Goal: Task Accomplishment & Management: Use online tool/utility

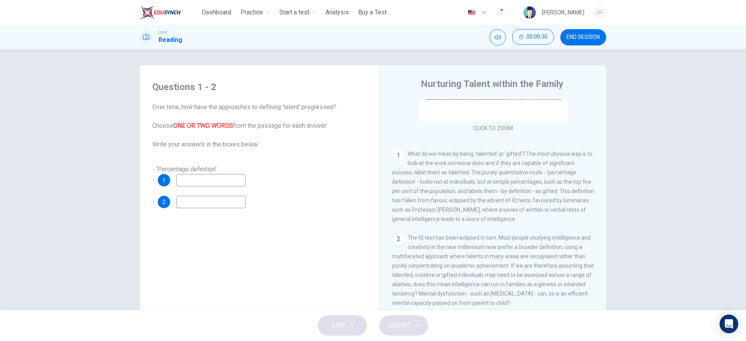
scroll to position [119, 0]
click at [202, 184] on input at bounding box center [210, 180] width 69 height 12
type input "**********"
click at [220, 205] on input at bounding box center [210, 202] width 69 height 12
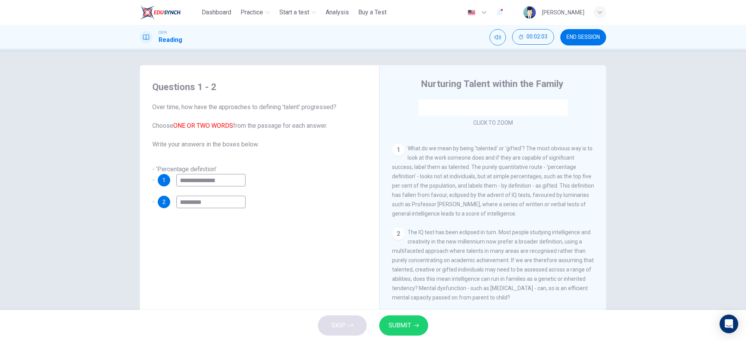
type input "*********"
click at [401, 322] on span "SUBMIT" at bounding box center [399, 325] width 23 height 11
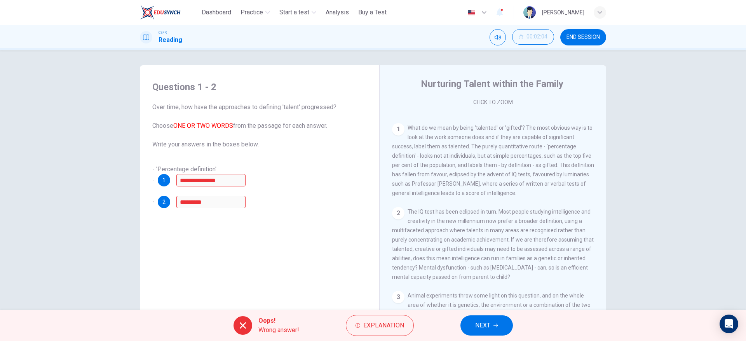
scroll to position [142, 0]
click at [483, 323] on span "NEXT" at bounding box center [482, 325] width 15 height 11
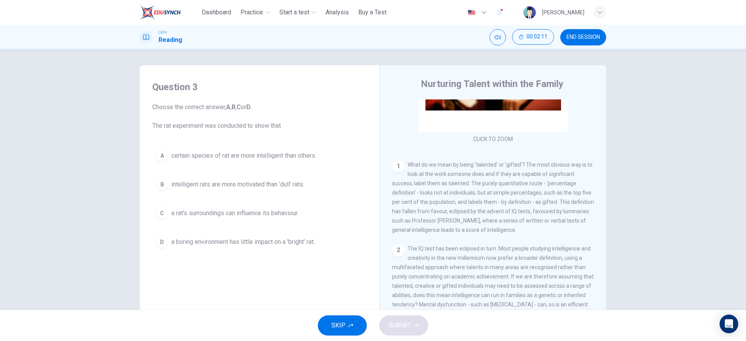
scroll to position [105, 0]
drag, startPoint x: 604, startPoint y: 167, endPoint x: 604, endPoint y: 179, distance: 12.4
click at [604, 179] on div "Question 3 Choose the correct answer, A , B , C or D . The rat experiment was c…" at bounding box center [372, 200] width 491 height 270
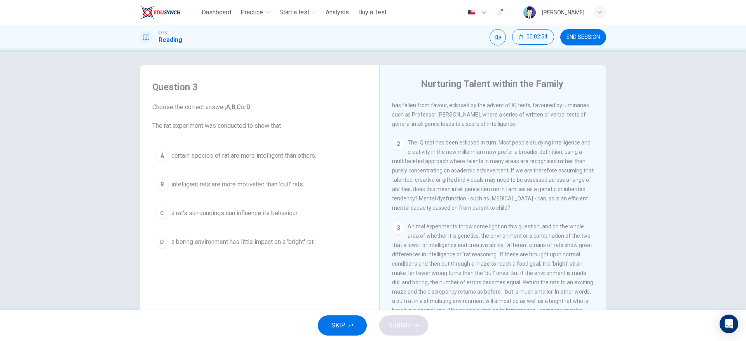
scroll to position [210, 0]
click at [230, 222] on button "C a rat's surroundings can influence its behaviour." at bounding box center [259, 212] width 214 height 19
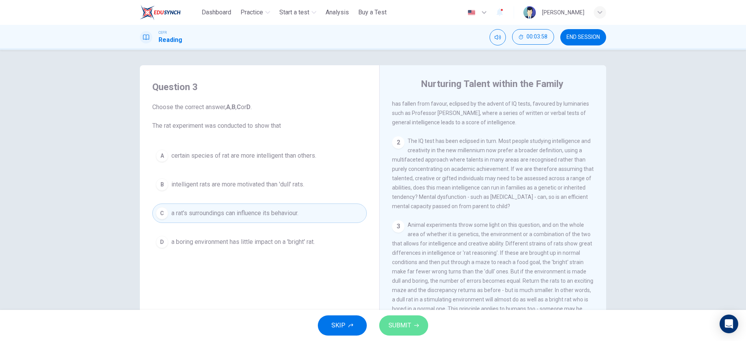
click at [409, 323] on span "SUBMIT" at bounding box center [399, 325] width 23 height 11
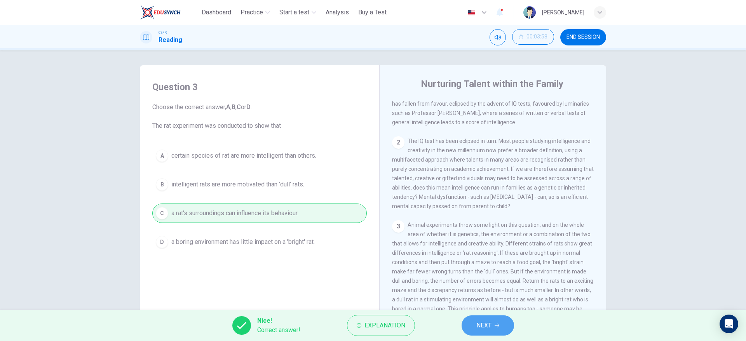
click at [489, 322] on span "NEXT" at bounding box center [483, 325] width 15 height 11
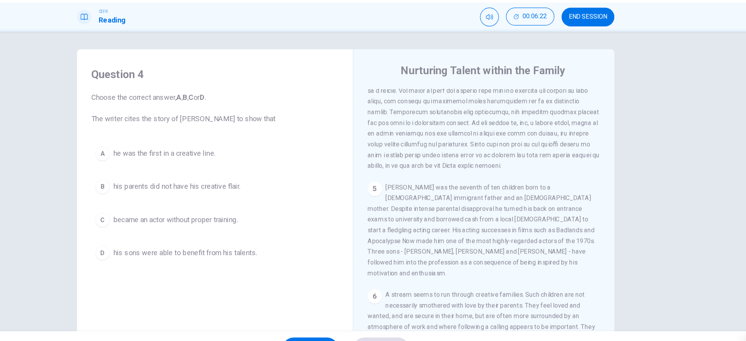
scroll to position [541, 0]
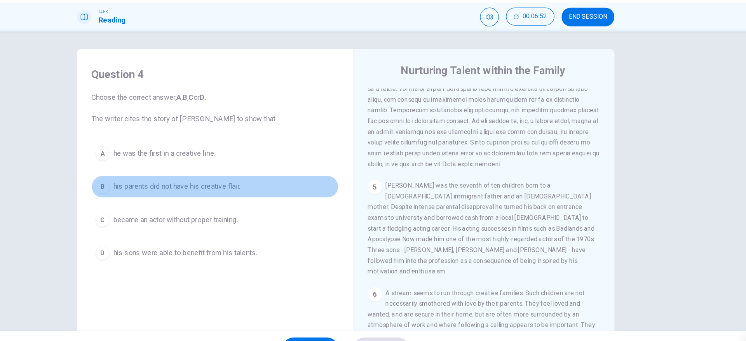
click at [258, 192] on button "B his parents did not have his creative flair." at bounding box center [259, 184] width 214 height 19
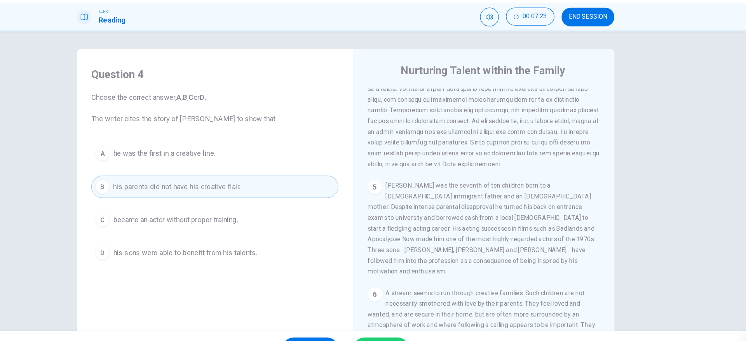
drag, startPoint x: 601, startPoint y: 248, endPoint x: 601, endPoint y: 257, distance: 9.3
click at [601, 257] on div "Nurturing Talent within the Family CLICK TO ZOOM Click to Zoom 1 What do we mea…" at bounding box center [492, 206] width 227 height 282
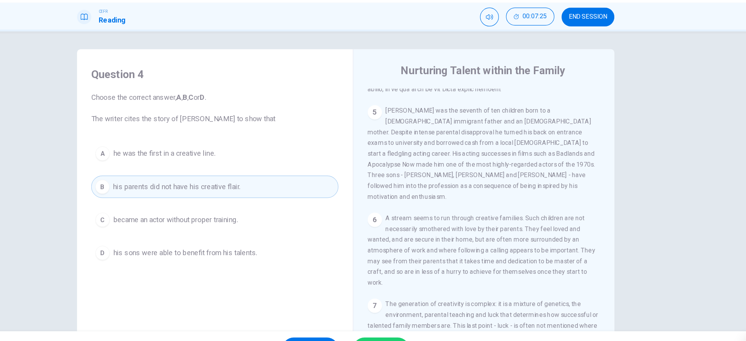
scroll to position [607, 0]
click at [719, 224] on div "Question 4 Choose the correct answer, A , B , C or D . The writer cites the sto…" at bounding box center [373, 180] width 746 height 260
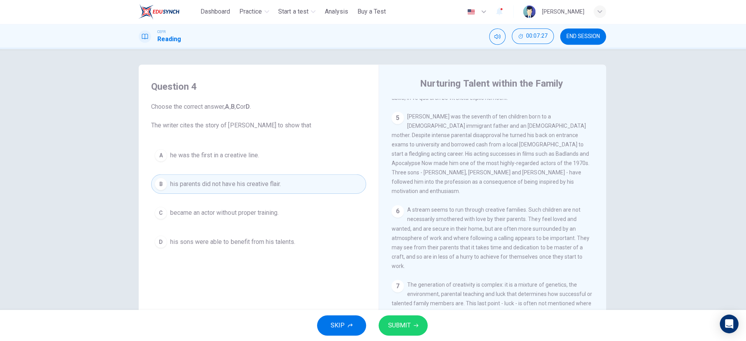
scroll to position [0, 0]
click at [409, 336] on div "SKIP SUBMIT" at bounding box center [373, 325] width 746 height 31
click at [414, 326] on icon "button" at bounding box center [416, 325] width 5 height 5
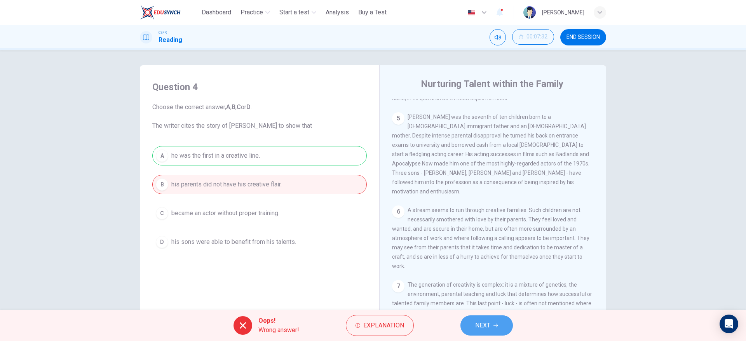
click at [481, 329] on span "NEXT" at bounding box center [482, 325] width 15 height 11
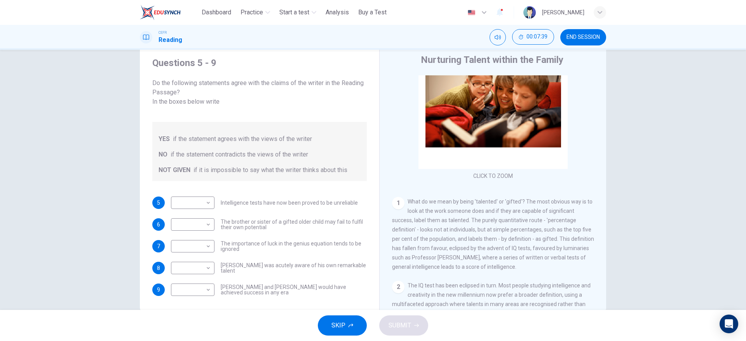
scroll to position [29, 0]
